Goal: Transaction & Acquisition: Register for event/course

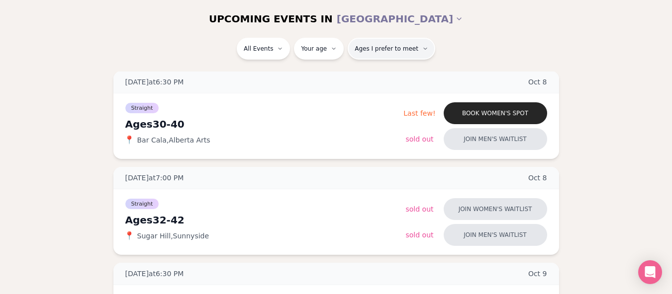
scroll to position [249, 0]
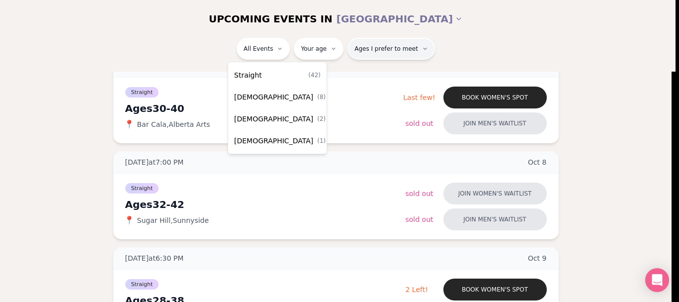
drag, startPoint x: 269, startPoint y: 48, endPoint x: 355, endPoint y: 49, distance: 86.0
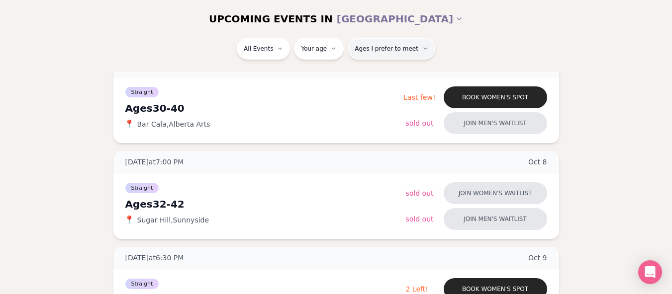
click at [397, 47] on span "Ages I prefer to meet" at bounding box center [386, 49] width 64 height 8
click at [403, 45] on span "Ages I prefer to meet" at bounding box center [386, 49] width 64 height 8
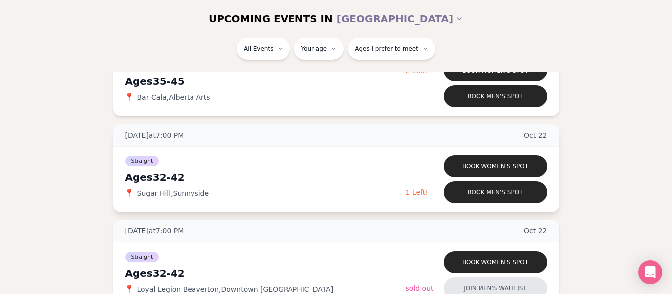
scroll to position [1641, 0]
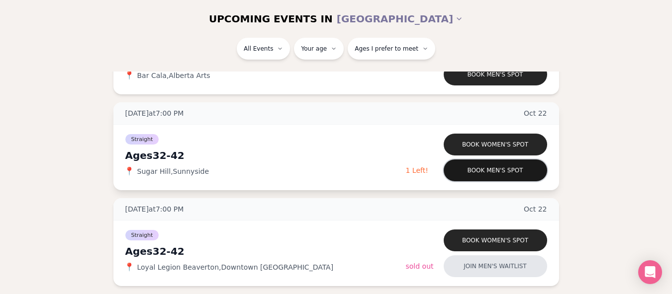
click at [518, 172] on button "Book men's spot" at bounding box center [494, 171] width 103 height 22
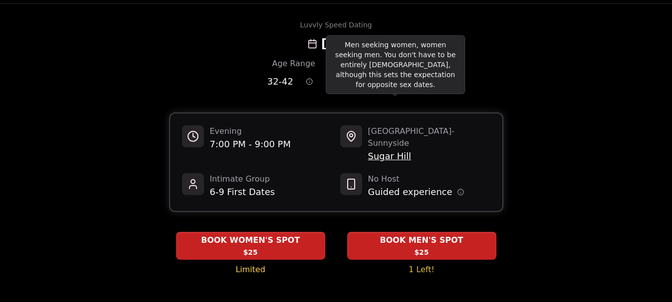
scroll to position [50, 0]
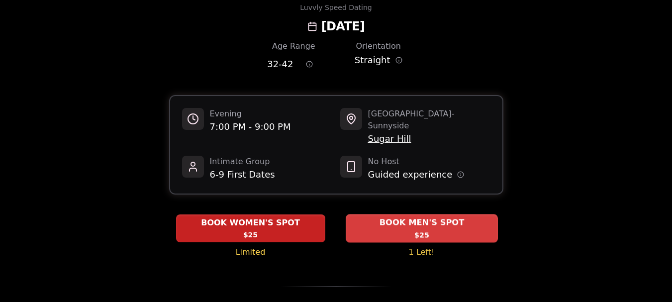
click at [440, 217] on span "BOOK MEN'S SPOT" at bounding box center [421, 223] width 89 height 12
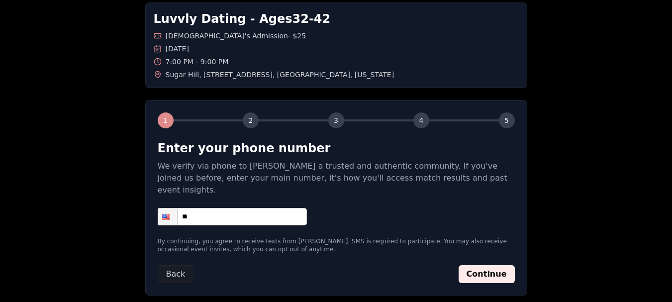
click at [265, 208] on input "**" at bounding box center [232, 216] width 149 height 17
type input "**********"
click at [415, 208] on div "**********" at bounding box center [336, 216] width 357 height 17
click at [485, 265] on button "Continue" at bounding box center [486, 274] width 56 height 18
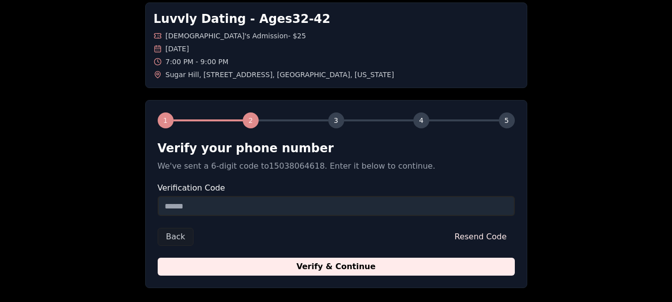
click at [218, 206] on input "Verification Code" at bounding box center [336, 206] width 357 height 20
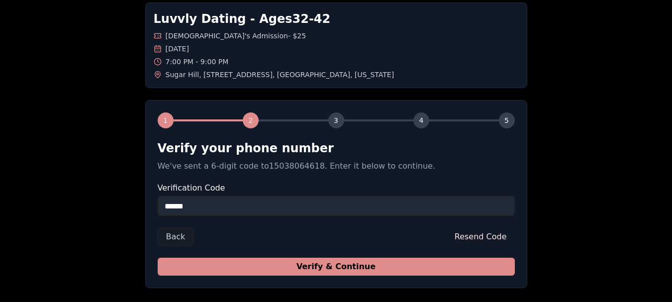
type input "******"
click at [435, 269] on button "Verify & Continue" at bounding box center [336, 267] width 357 height 18
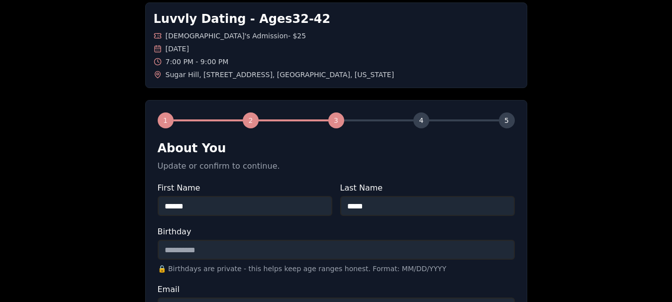
click at [389, 248] on input "Birthday" at bounding box center [336, 250] width 357 height 20
type input "**********"
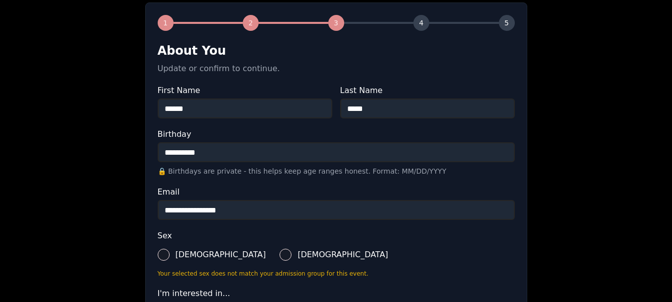
scroll to position [149, 0]
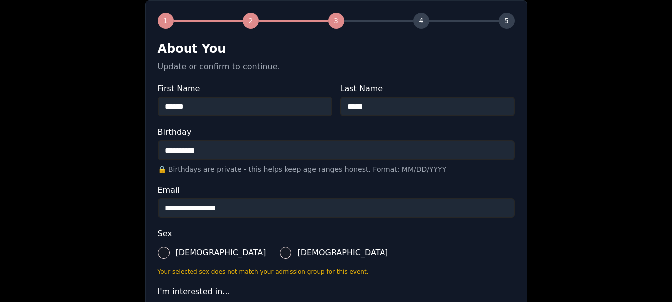
click at [166, 252] on button "[DEMOGRAPHIC_DATA]" at bounding box center [164, 253] width 12 height 12
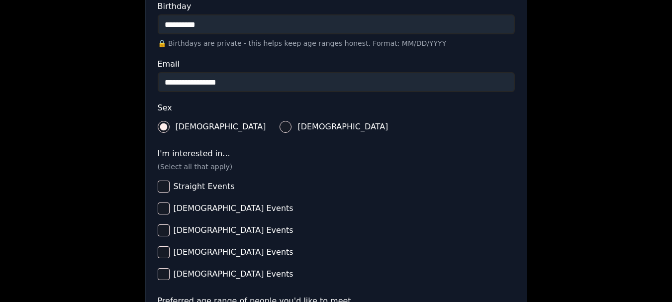
scroll to position [298, 0]
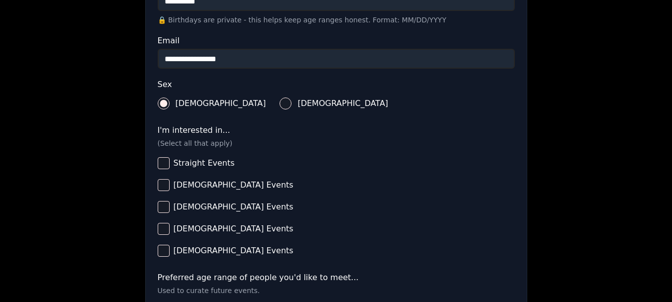
click at [165, 163] on button "Straight Events" at bounding box center [164, 163] width 12 height 12
click at [163, 249] on button "[DEMOGRAPHIC_DATA] Events" at bounding box center [164, 251] width 12 height 12
click at [162, 229] on button "[DEMOGRAPHIC_DATA] Events" at bounding box center [164, 229] width 12 height 12
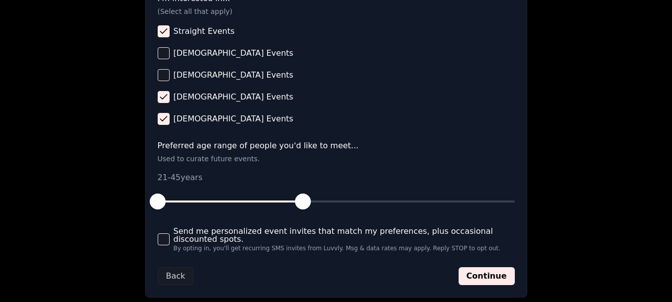
scroll to position [447, 0]
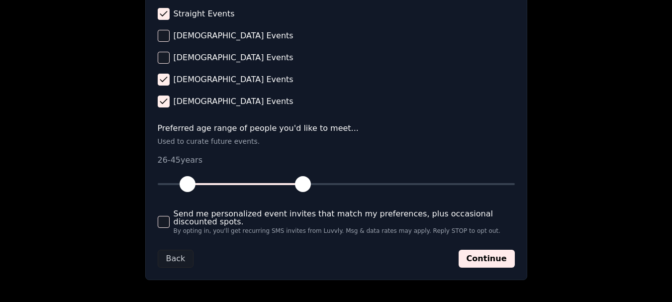
drag, startPoint x: 159, startPoint y: 182, endPoint x: 187, endPoint y: 185, distance: 28.1
click at [187, 185] on span "button" at bounding box center [187, 184] width 16 height 16
drag, startPoint x: 304, startPoint y: 184, endPoint x: 284, endPoint y: 185, distance: 19.4
click at [284, 185] on span "button" at bounding box center [284, 184] width 16 height 16
click at [168, 222] on button "Send me personalized event invites that match my preferences, plus occasional d…" at bounding box center [164, 222] width 12 height 12
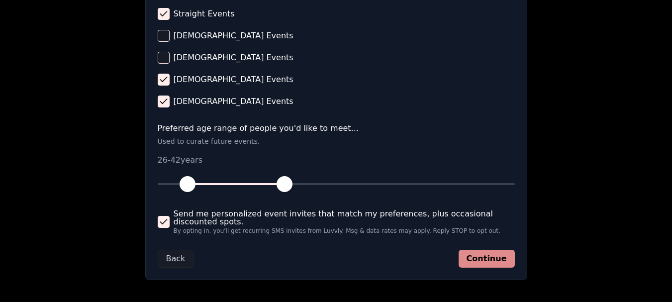
click at [488, 259] on button "Continue" at bounding box center [486, 259] width 56 height 18
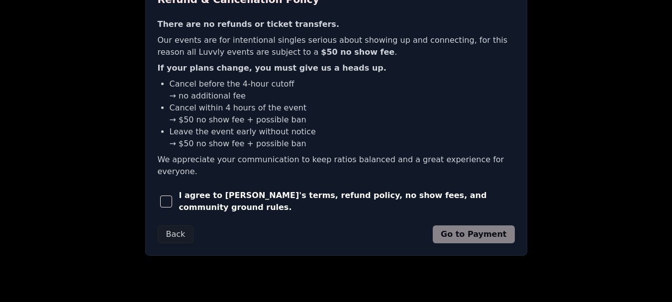
scroll to position [274, 0]
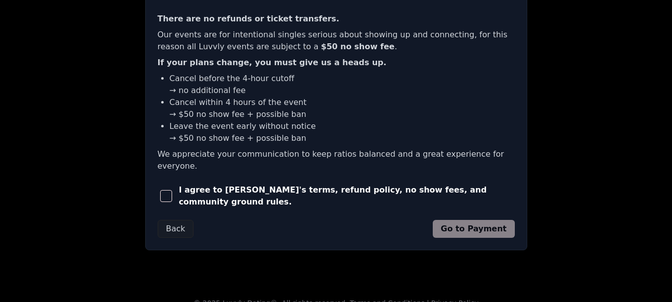
click at [165, 190] on span "button" at bounding box center [166, 196] width 12 height 12
click at [473, 220] on button "Go to Payment" at bounding box center [473, 229] width 82 height 18
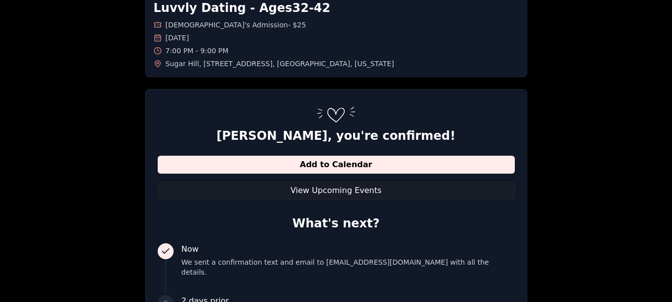
scroll to position [199, 0]
